Goal: Task Accomplishment & Management: Manage account settings

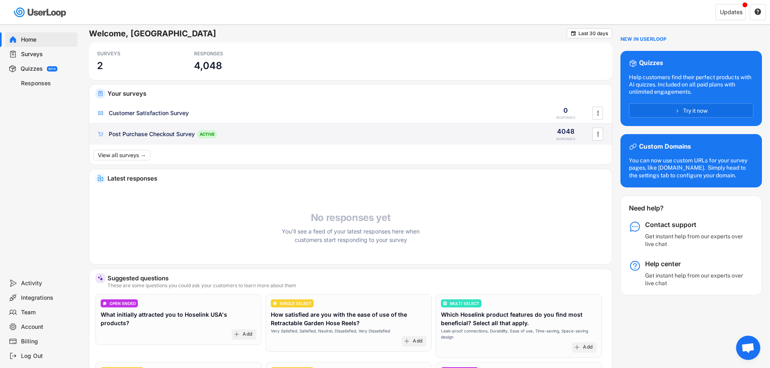
click at [161, 135] on div "Post Purchase Checkout Survey" at bounding box center [152, 134] width 86 height 8
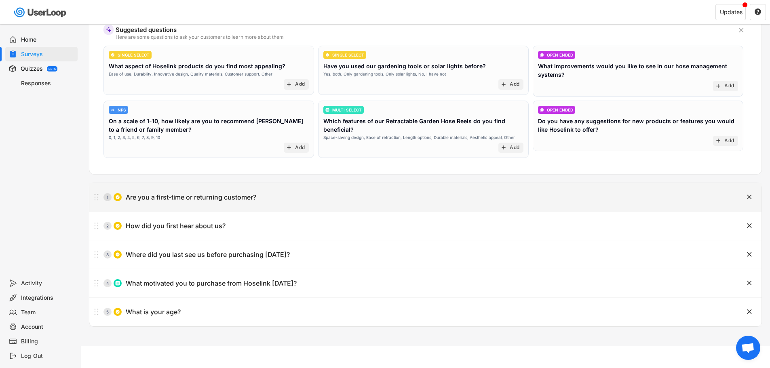
scroll to position [76, 0]
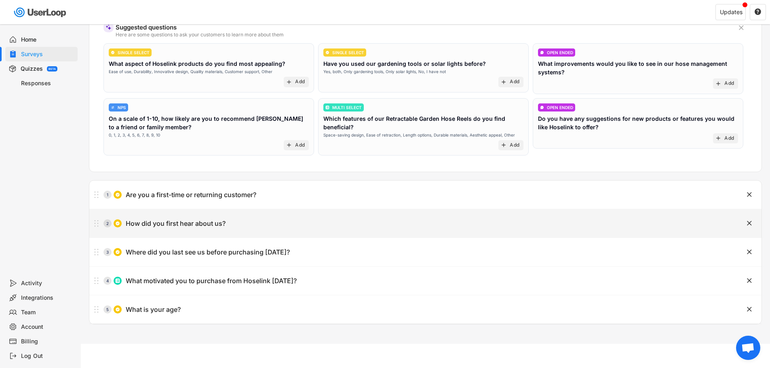
click at [266, 223] on div "2 How did you first hear about us?" at bounding box center [405, 223] width 632 height 16
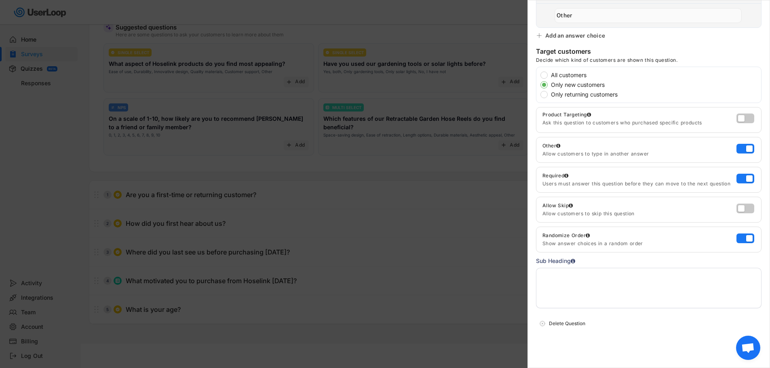
scroll to position [256, 0]
click at [384, 171] on div at bounding box center [385, 184] width 770 height 368
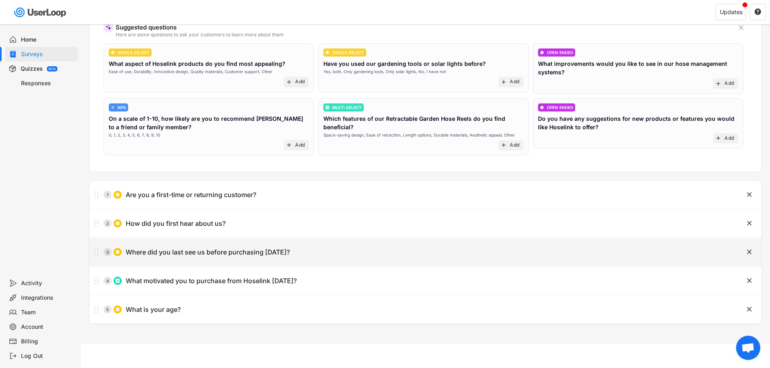
click at [331, 255] on div "3 Where did you last see us before purchasing [DATE]?" at bounding box center [405, 252] width 632 height 16
type input "Where did you last see us before purchasing [DATE]?"
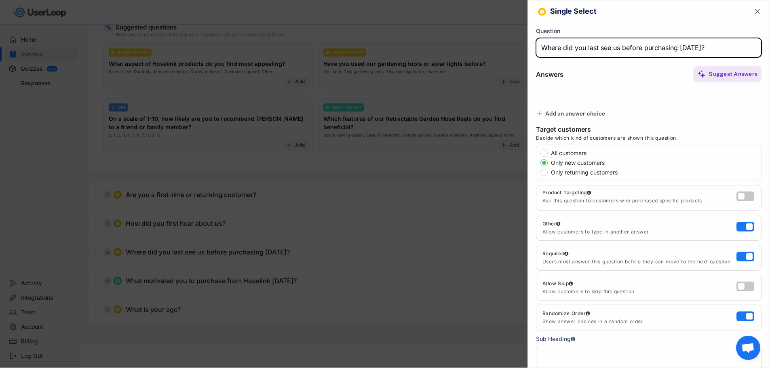
type input "Email or SMS"
type input "Facebook"
type input "Press article or blog post (e.g. Wirecutter)"
type input "Instagram"
type input "Online search (e.g. Google)"
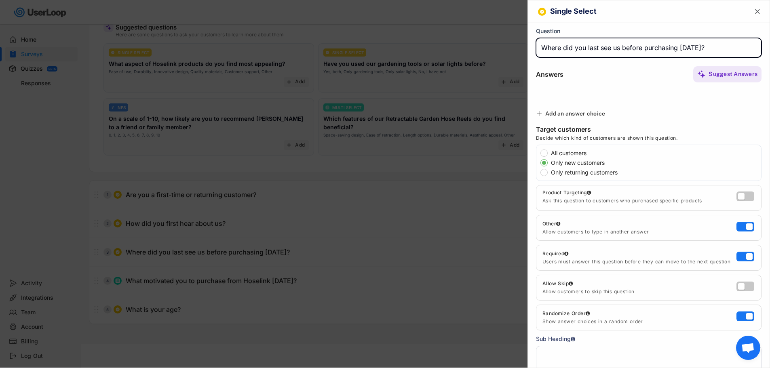
type input "Word-of-mouth"
type input "Amazon listing"
type input "YouTube (e.g. Garden Answer)"
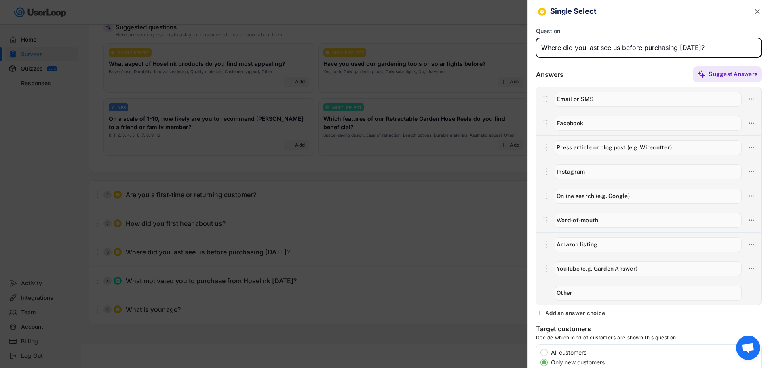
click at [355, 173] on div at bounding box center [385, 184] width 770 height 368
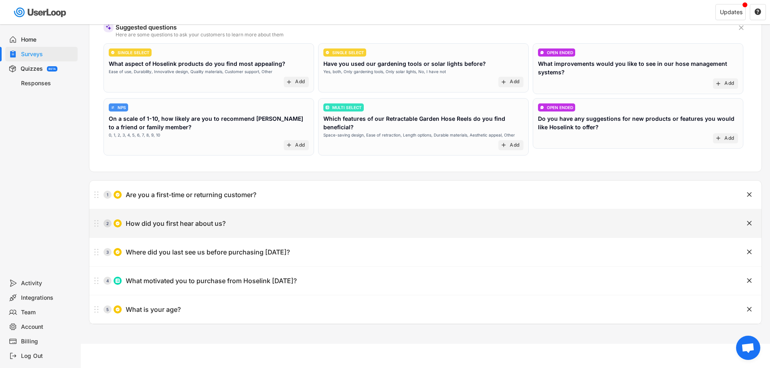
click at [279, 224] on div "2 How did you first hear about us?" at bounding box center [405, 223] width 632 height 16
type input "How did you first hear about us?"
type input "Facebook"
type input "Press article or blog post (e.g. Wirecutter)"
type input "Instagram"
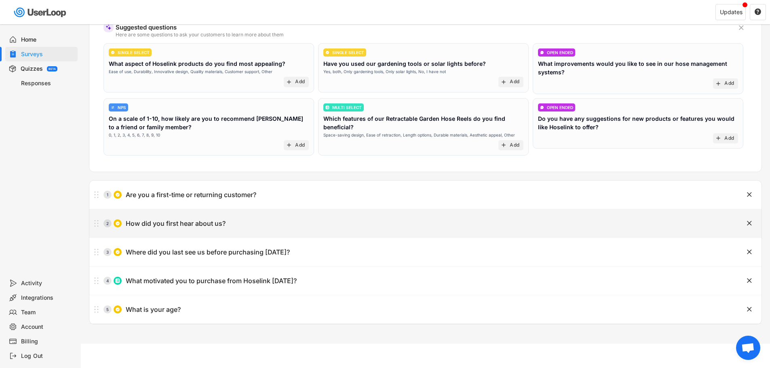
type input "Online search (e.g. Google)"
type input "Word-of-mouth"
type input "Amazon listing"
type input "YouTube (e.g. Garden Answer)"
type input "Other"
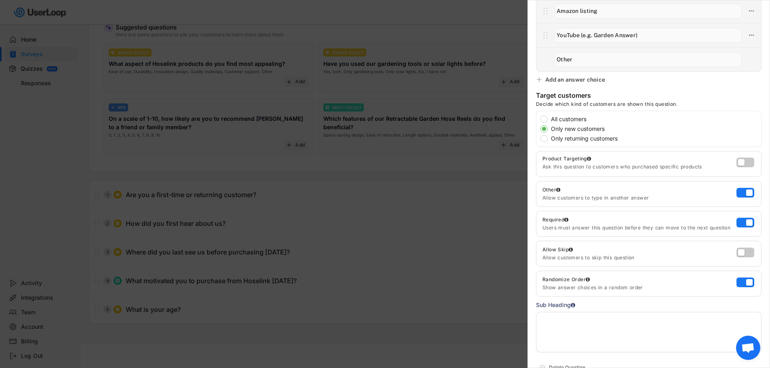
scroll to position [135, 0]
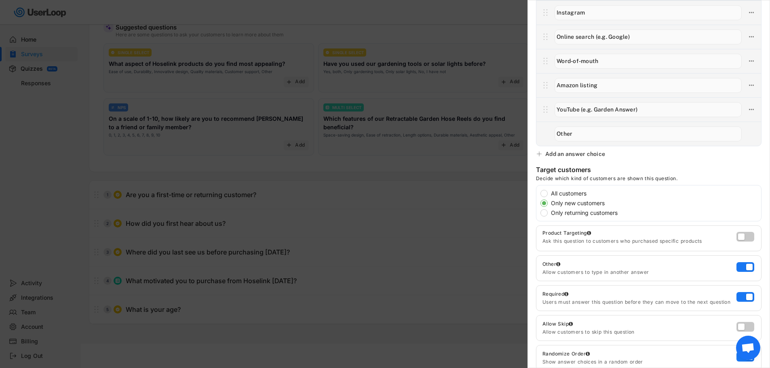
click at [315, 258] on div at bounding box center [385, 184] width 770 height 368
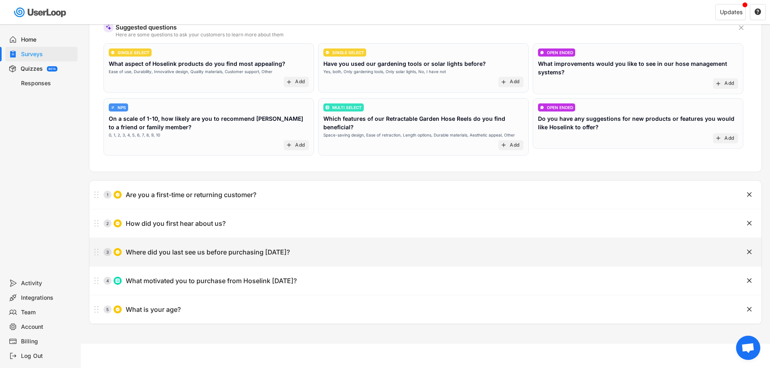
click at [251, 248] on div "Where did you last see us before purchasing [DATE]?" at bounding box center [208, 252] width 164 height 8
type input "Where did you last see us before purchasing [DATE]?"
type input "Email or SMS"
type input "Facebook"
type input "Press article or blog post (e.g. Wirecutter)"
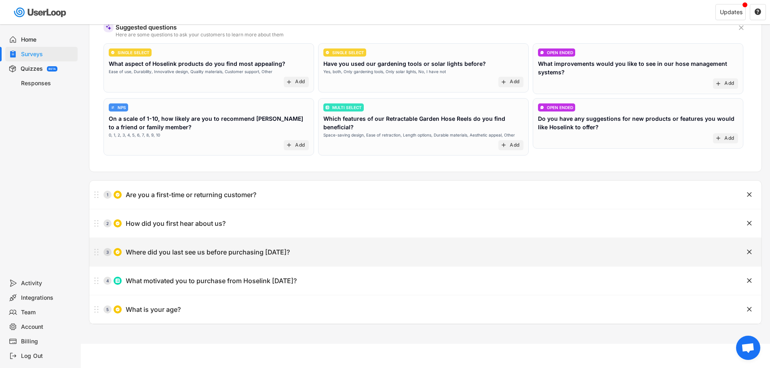
type input "Instagram"
type input "Online search (e.g. Google)"
type input "Word-of-mouth"
type input "Amazon listing"
type input "YouTube (e.g. Garden Answer)"
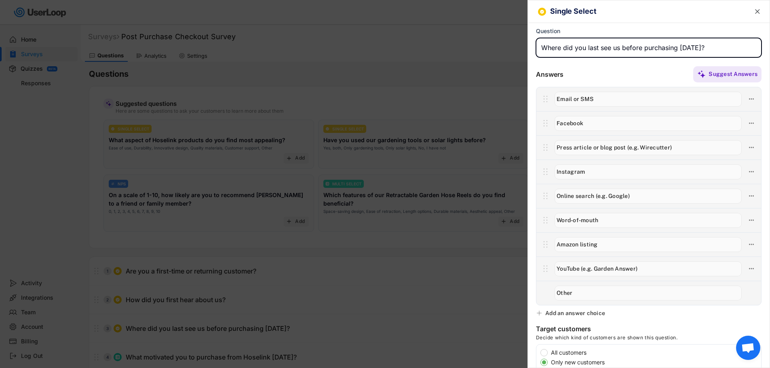
click at [754, 13] on icon "" at bounding box center [757, 12] width 8 height 8
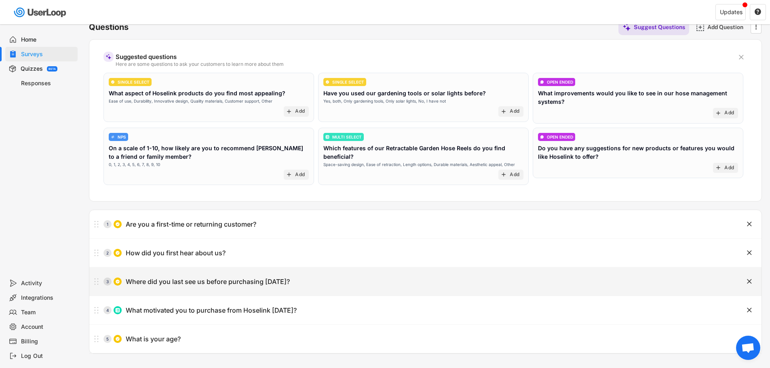
scroll to position [76, 0]
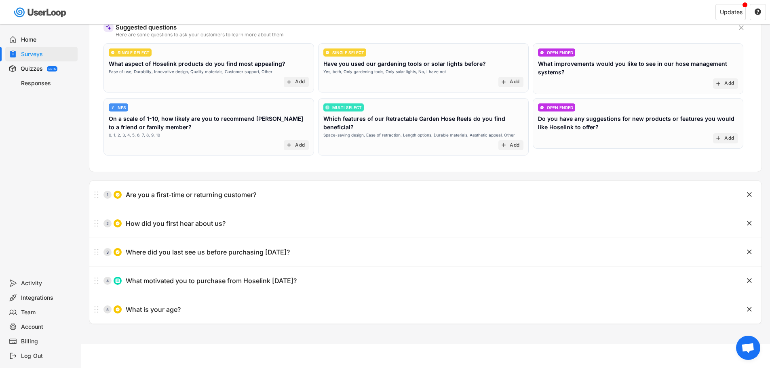
click at [32, 84] on div "Responses" at bounding box center [47, 84] width 53 height 8
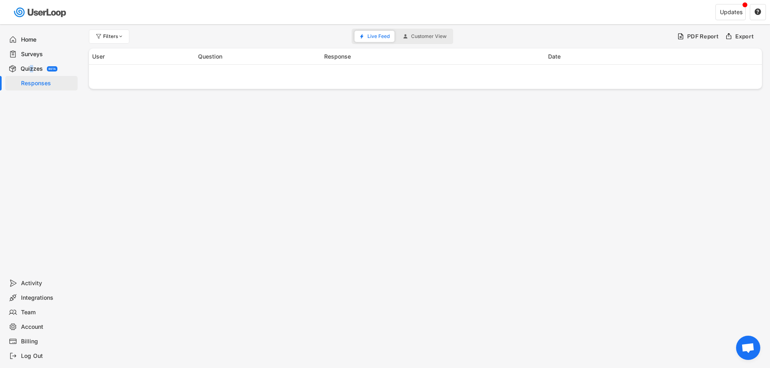
click at [31, 67] on div "Quizzes" at bounding box center [32, 69] width 22 height 8
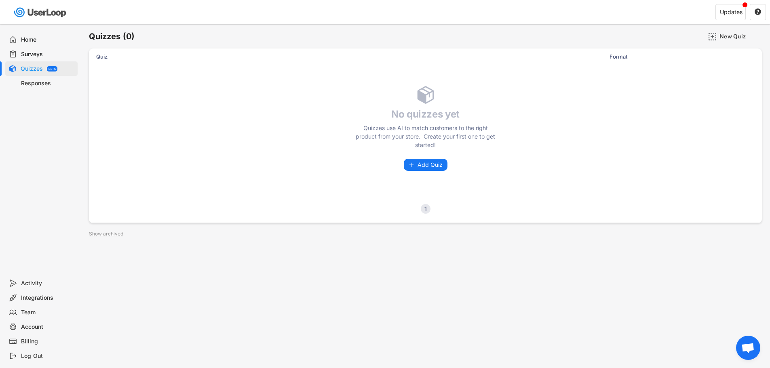
click at [34, 51] on div "Surveys" at bounding box center [47, 55] width 53 height 8
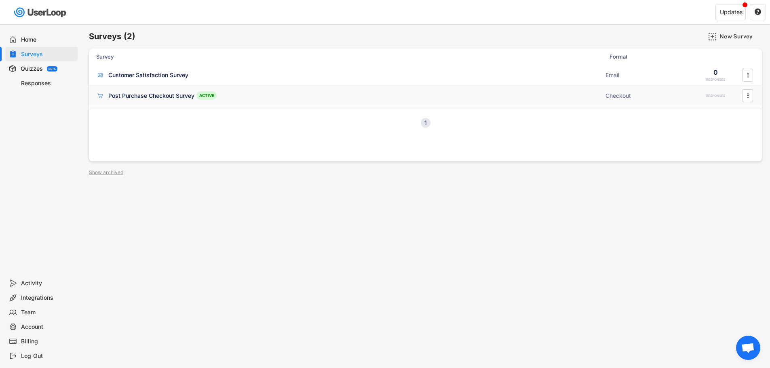
click at [137, 96] on div "Post Purchase Checkout Survey" at bounding box center [151, 96] width 86 height 8
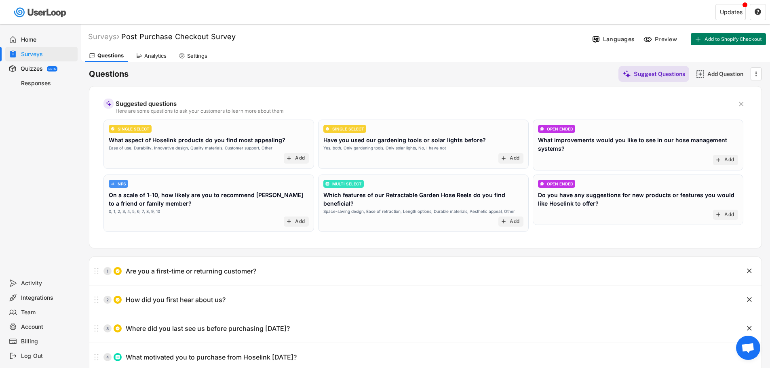
click at [199, 53] on div "Settings" at bounding box center [197, 56] width 20 height 7
select select ""monthly""
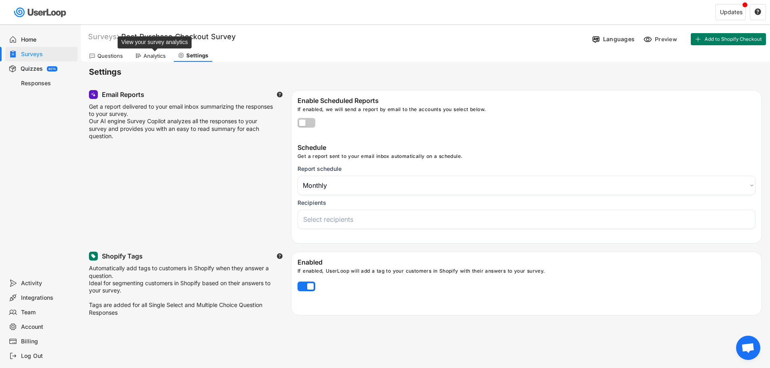
click at [145, 55] on div "Analytics" at bounding box center [154, 56] width 22 height 7
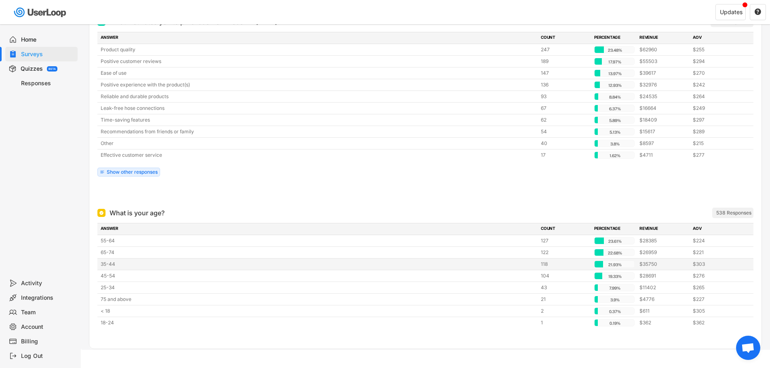
scroll to position [1027, 0]
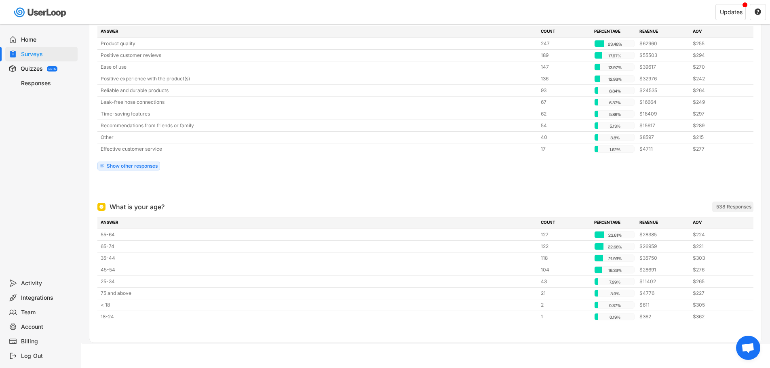
click at [38, 84] on div "Responses" at bounding box center [47, 84] width 53 height 8
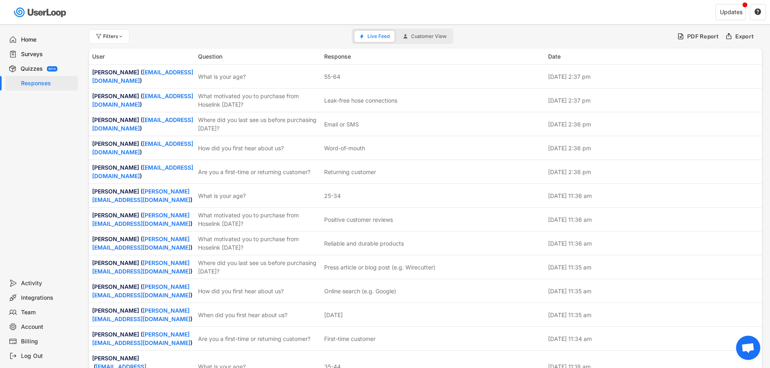
click at [29, 51] on div "Surveys" at bounding box center [47, 55] width 53 height 8
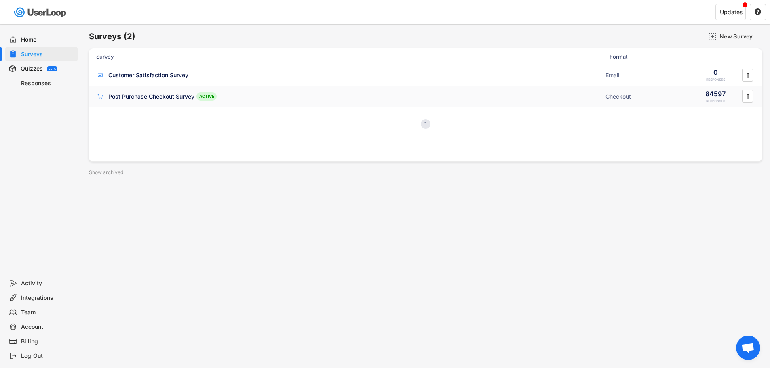
click at [293, 94] on div "Post Purchase Checkout Survey ACTIVE" at bounding box center [348, 96] width 504 height 8
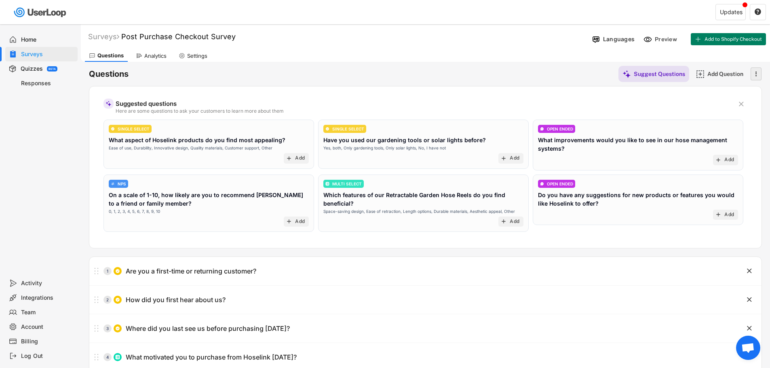
click at [756, 75] on text "" at bounding box center [756, 74] width 2 height 8
drag, startPoint x: 536, startPoint y: 65, endPoint x: 523, endPoint y: 67, distance: 13.4
click at [529, 67] on div "Questions Suggest Questions Add Question  Suggested questions Here are some qu…" at bounding box center [425, 231] width 673 height 339
click at [209, 55] on div "Settings" at bounding box center [193, 56] width 37 height 12
select select
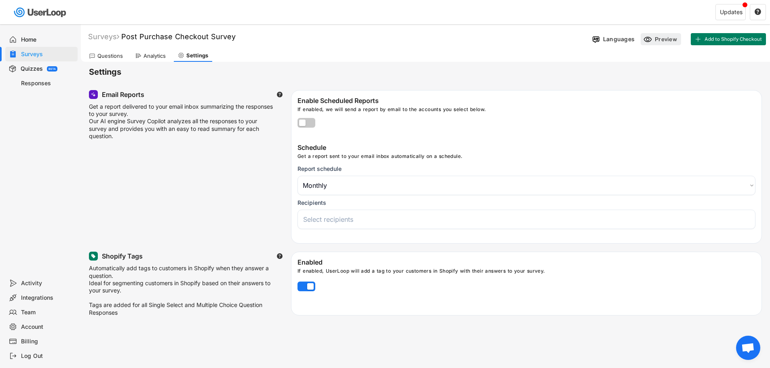
click at [670, 43] on div "Preview" at bounding box center [667, 39] width 24 height 7
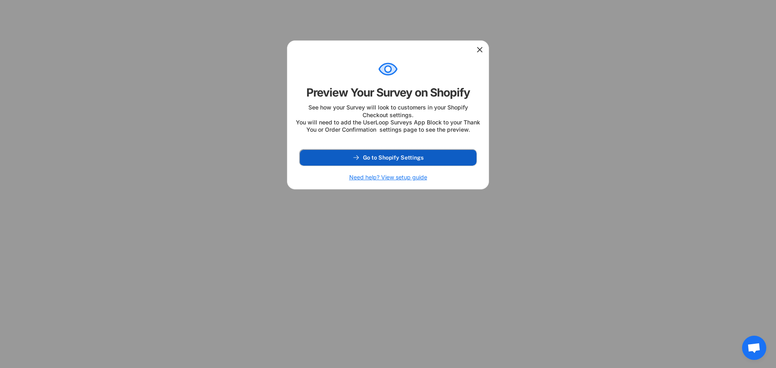
click at [354, 161] on icon at bounding box center [355, 157] width 7 height 7
click at [479, 46] on icon at bounding box center [480, 50] width 8 height 8
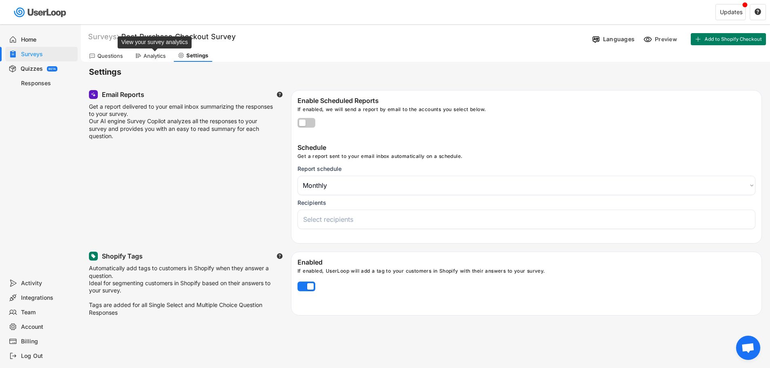
click at [143, 55] on div "Analytics" at bounding box center [154, 56] width 22 height 7
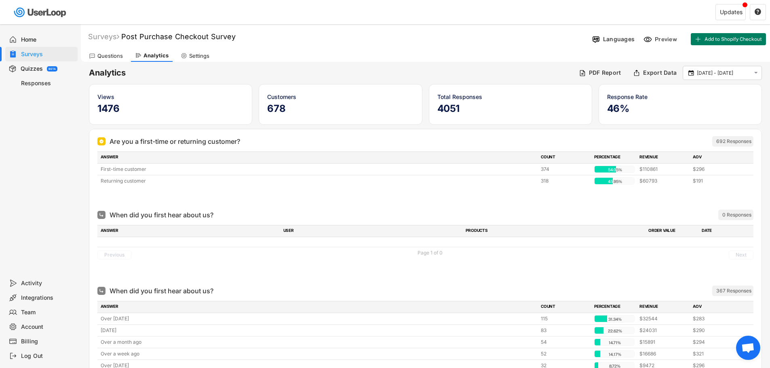
click at [34, 301] on div "Integrations" at bounding box center [47, 298] width 53 height 8
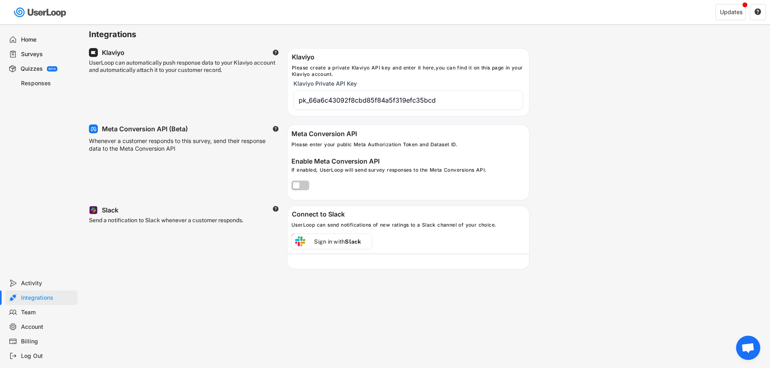
click at [34, 283] on div "Activity" at bounding box center [47, 284] width 53 height 8
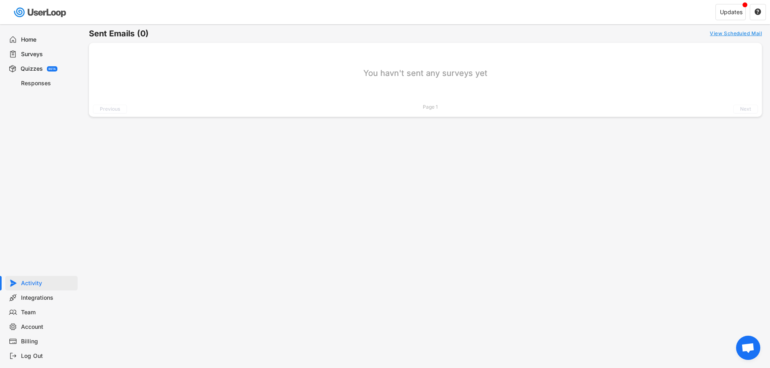
click at [34, 36] on div "Home" at bounding box center [47, 40] width 53 height 8
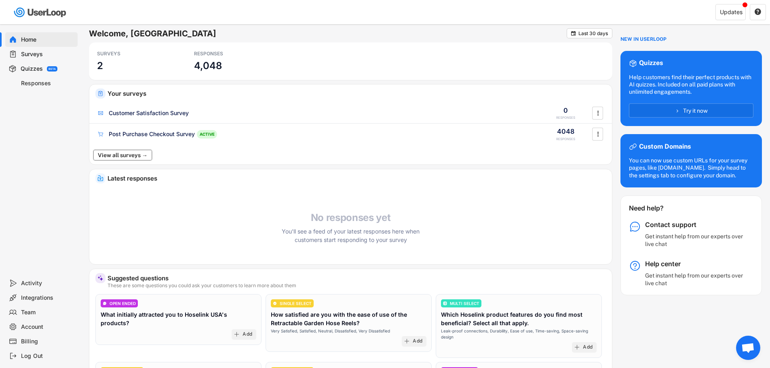
click at [121, 153] on button "View all surveys →" at bounding box center [122, 155] width 59 height 11
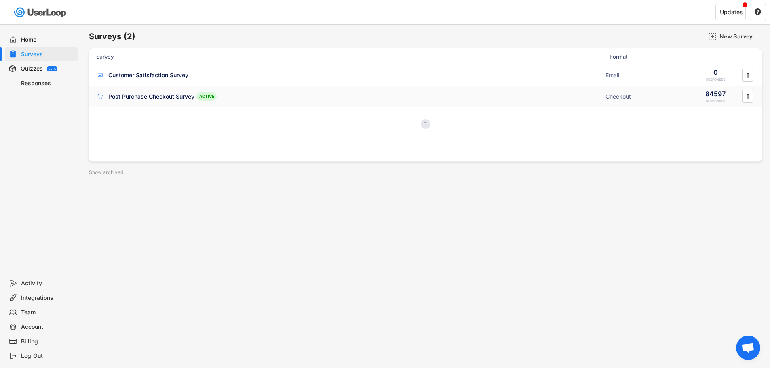
click at [122, 93] on div "Post Purchase Checkout Survey" at bounding box center [151, 97] width 86 height 8
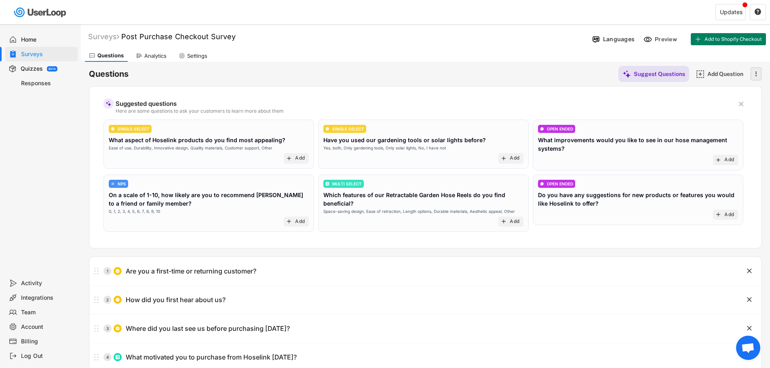
click at [756, 79] on icon "" at bounding box center [756, 74] width 8 height 12
click at [517, 80] on div "Questions Suggest Questions Add Question " at bounding box center [425, 74] width 673 height 16
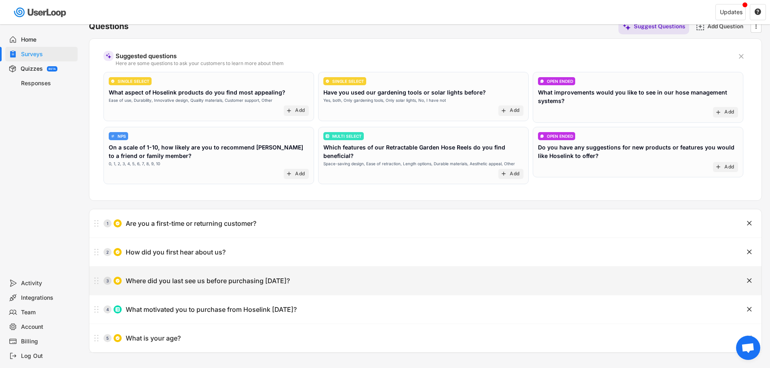
scroll to position [76, 0]
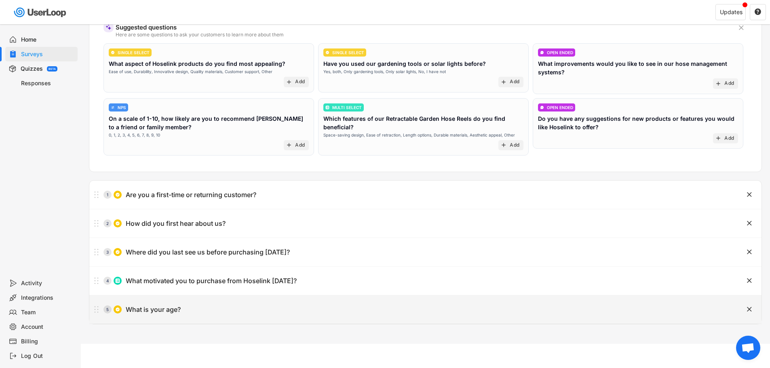
click at [247, 305] on div "5 What is your age?" at bounding box center [405, 309] width 632 height 16
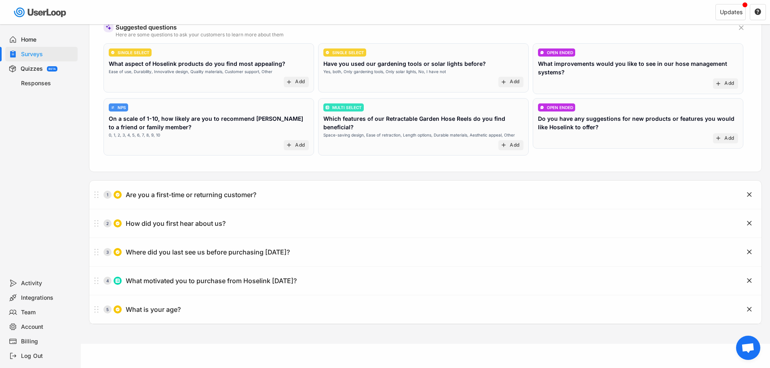
type input "What is your age?"
type input "< 18"
type input "18-24"
type input "25-34"
type input "35-44"
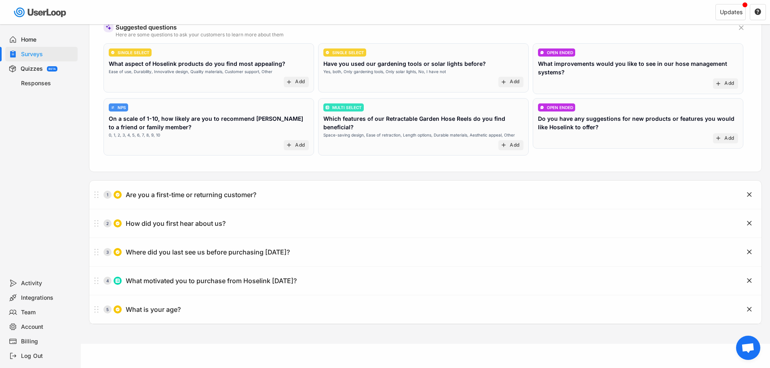
type input "45-54"
type input "55-64"
type input "65-74"
type input "75 and above"
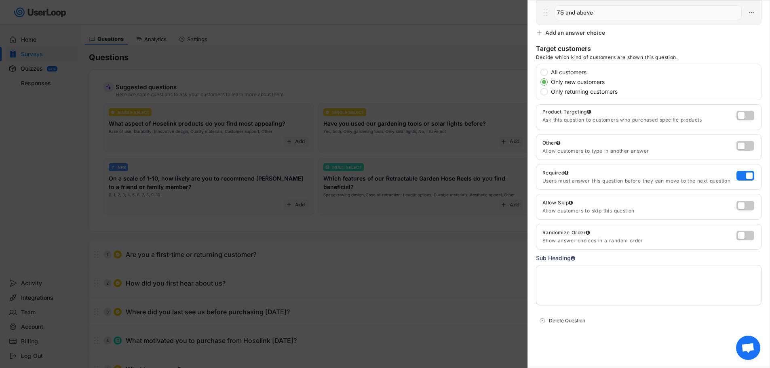
scroll to position [0, 0]
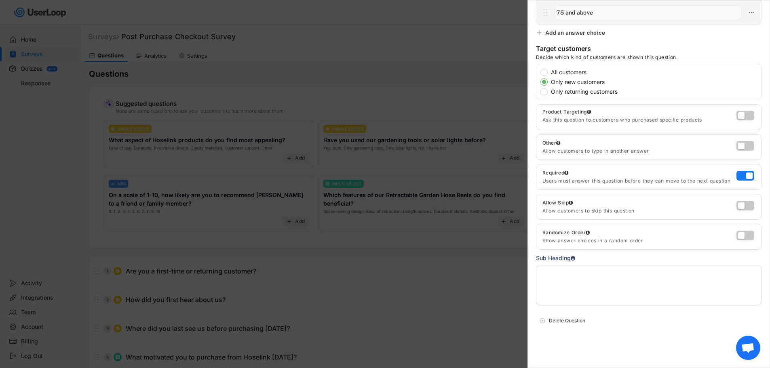
click at [462, 58] on div at bounding box center [385, 184] width 770 height 368
